Goal: Transaction & Acquisition: Purchase product/service

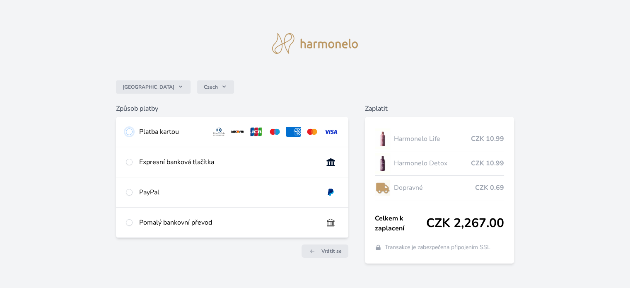
click at [128, 132] on input "radio" at bounding box center [129, 131] width 7 height 7
radio input "true"
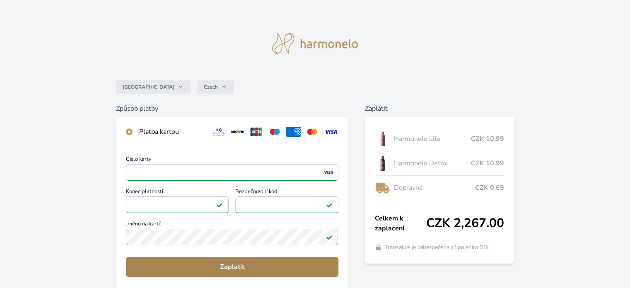
click at [235, 266] on span "Zaplatit" at bounding box center [232, 267] width 199 height 10
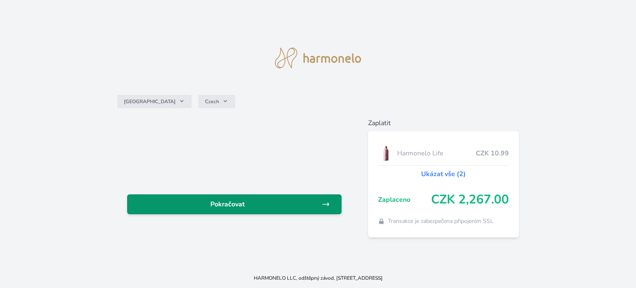
click at [220, 205] on span "Pokračovat" at bounding box center [228, 204] width 188 height 10
